Goal: Information Seeking & Learning: Compare options

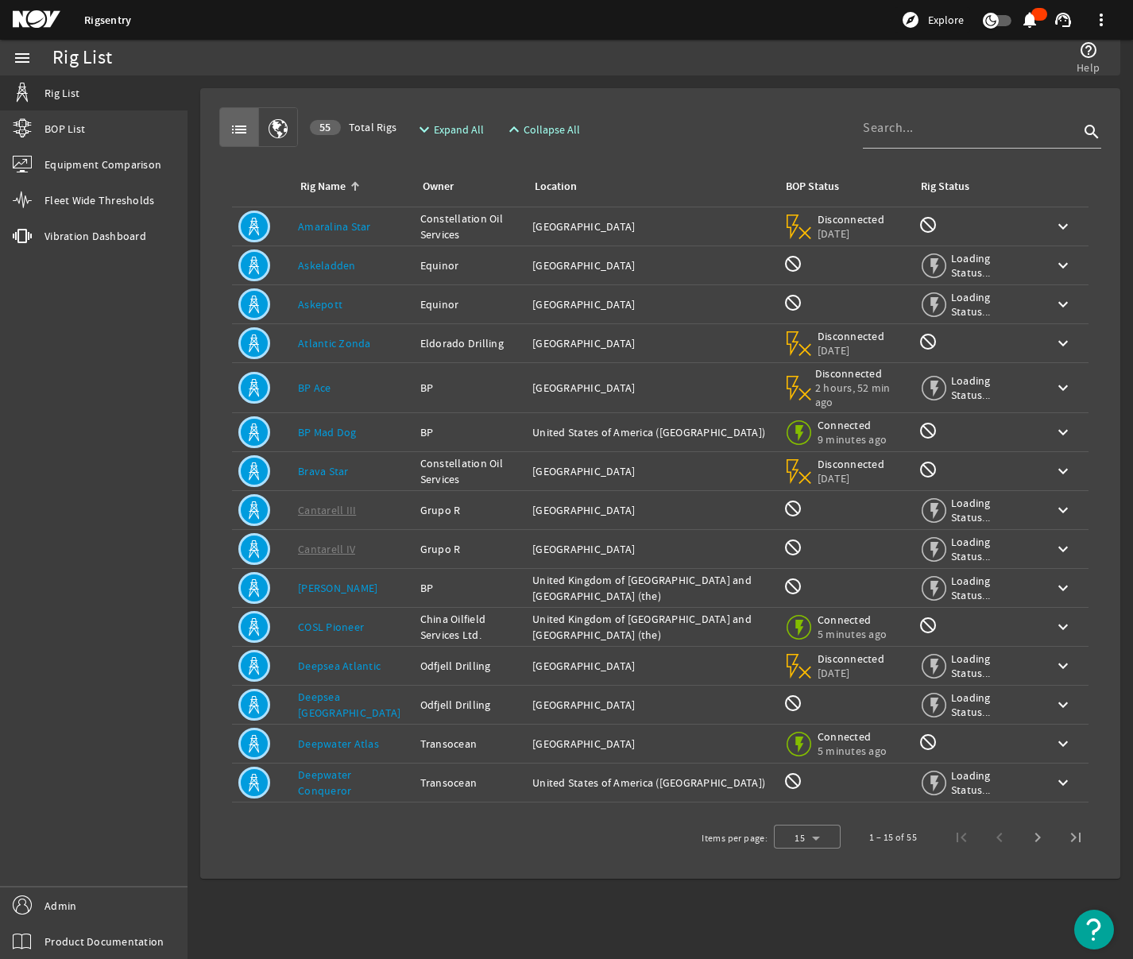
click at [716, 119] on div "list 55 Total Rigs expand_more Expand All expand_less Collapse All search" at bounding box center [660, 127] width 882 height 40
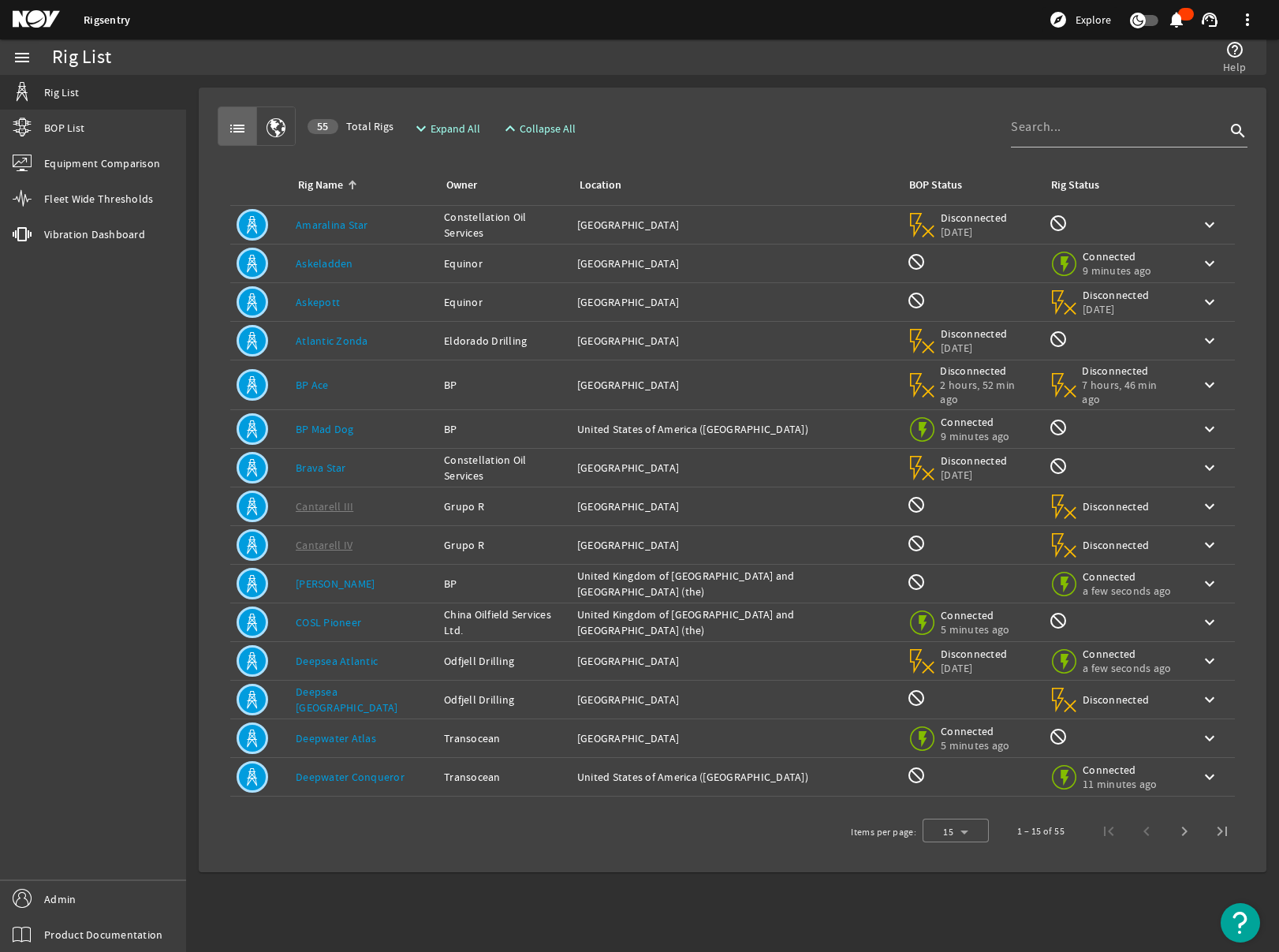
click at [761, 83] on rigsentry-mat-card "list 55 Total Rigs expand_more Expand All expand_less Collapse All search Rig N…" at bounding box center [732, 479] width 1093 height 810
click at [654, 72] on div "Rig List" at bounding box center [354, 58] width 605 height 36
click at [96, 163] on span "Equipment Comparison" at bounding box center [101, 163] width 116 height 16
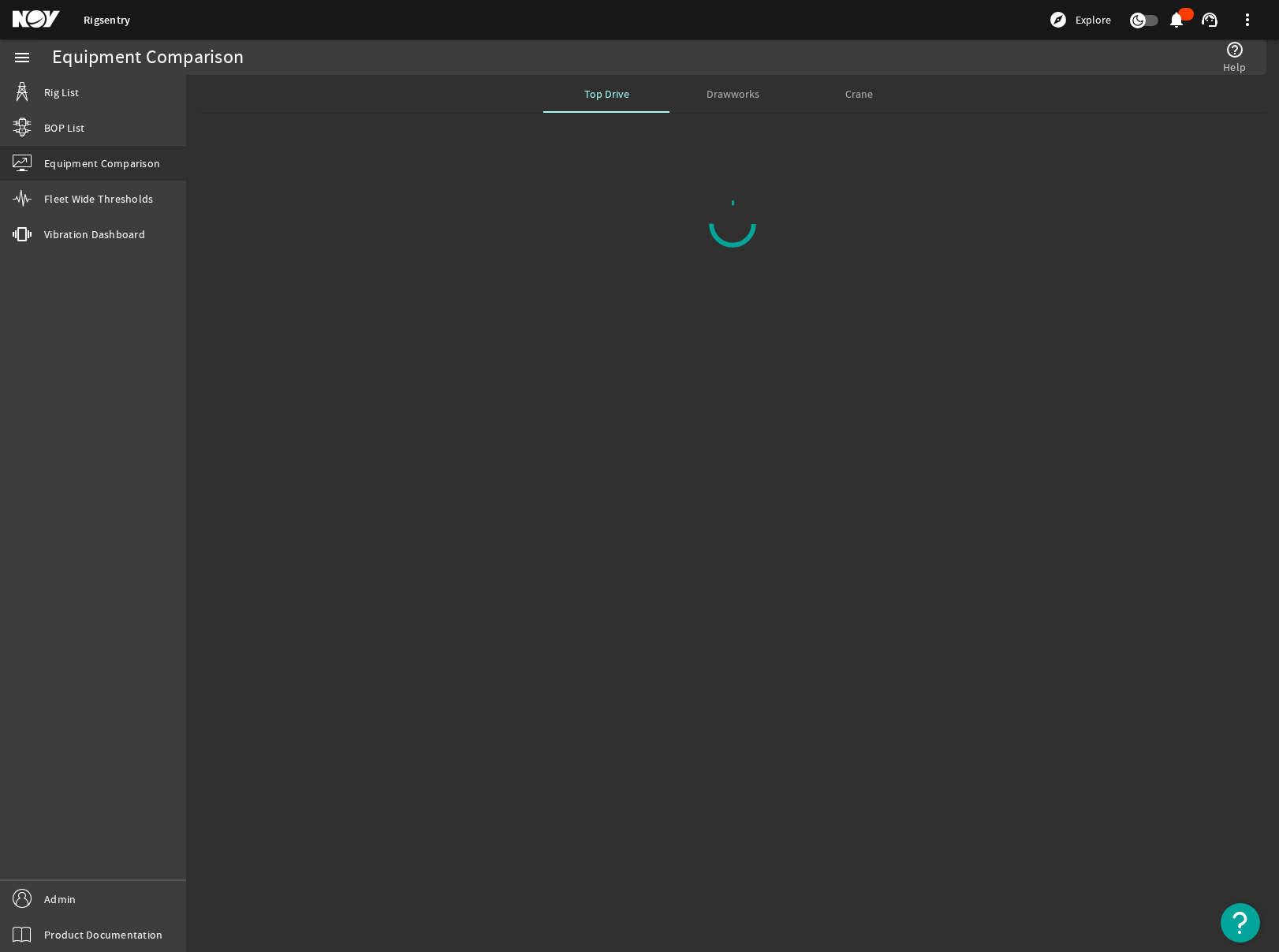
click at [746, 95] on span "Drawworks" at bounding box center [733, 93] width 53 height 11
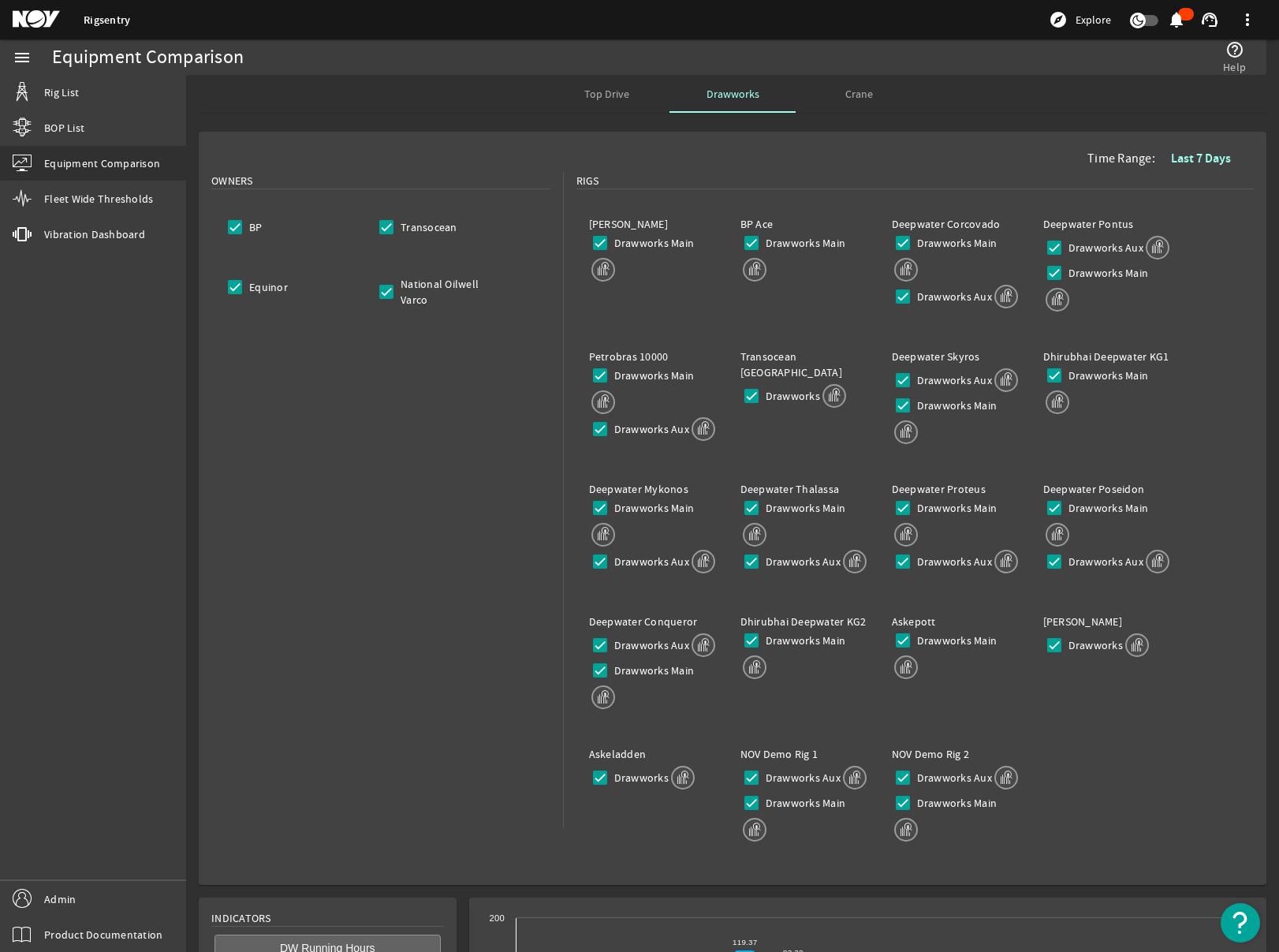
click at [850, 98] on span "Crane" at bounding box center [860, 93] width 28 height 11
